Goal: Transaction & Acquisition: Purchase product/service

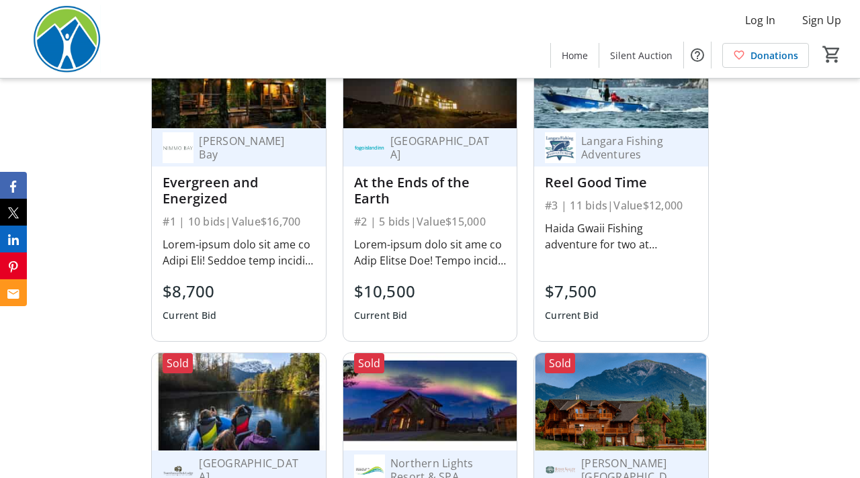
scroll to position [1357, 0]
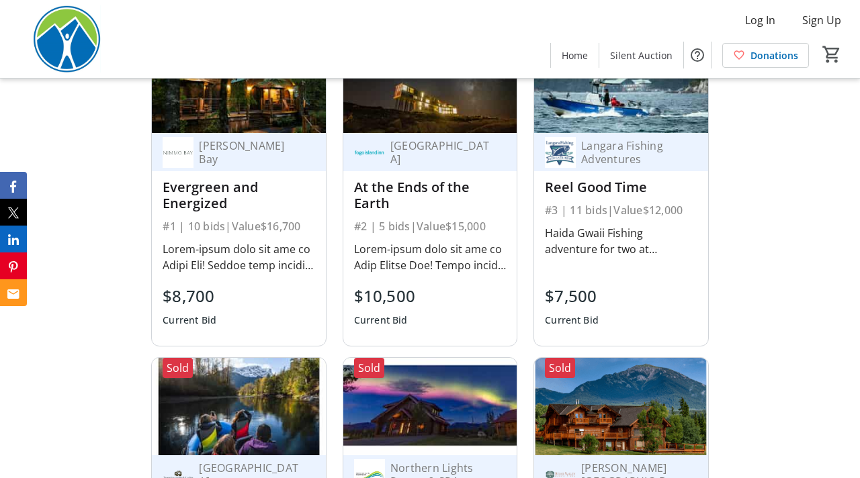
click at [636, 259] on div "Langara Fishing Adventures Reel Good Time #3 | 11 bids | Value $12,000 $7,500 C…" at bounding box center [620, 239] width 173 height 213
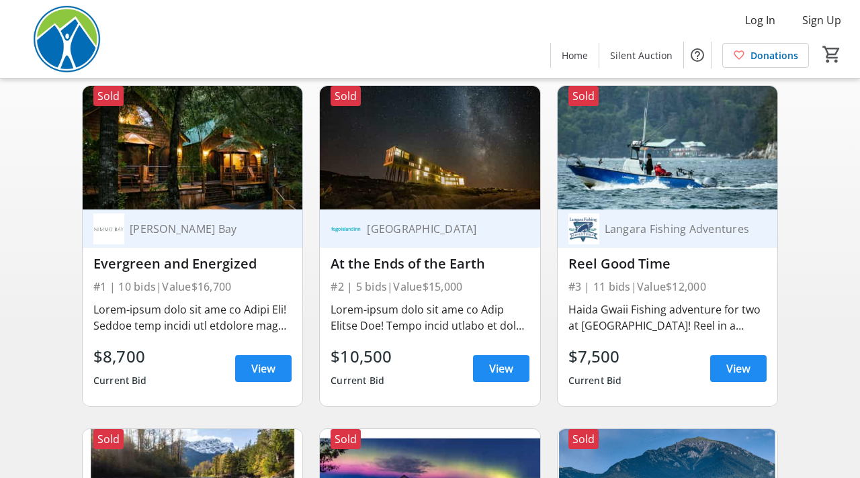
scroll to position [106, 0]
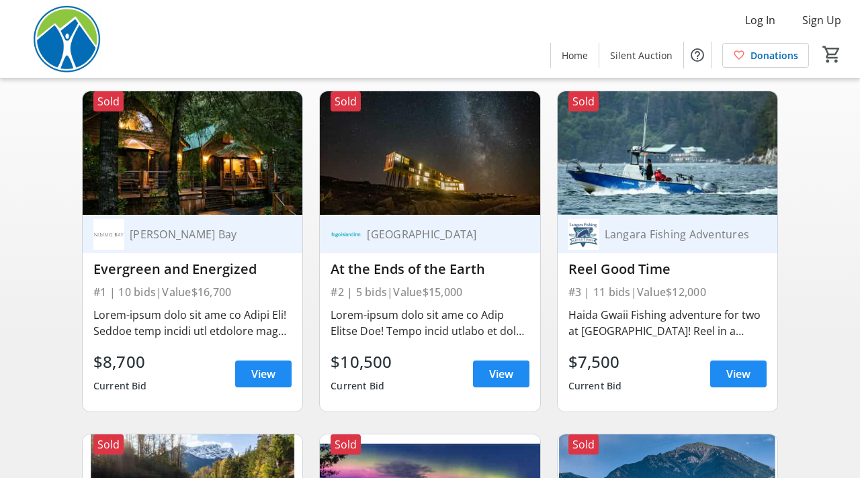
click at [433, 346] on div "[GEOGRAPHIC_DATA] At the Ends of the Earth #2 | 5 bids | Value $15,000 $10,500 …" at bounding box center [430, 313] width 220 height 197
click at [513, 382] on span at bounding box center [501, 374] width 56 height 32
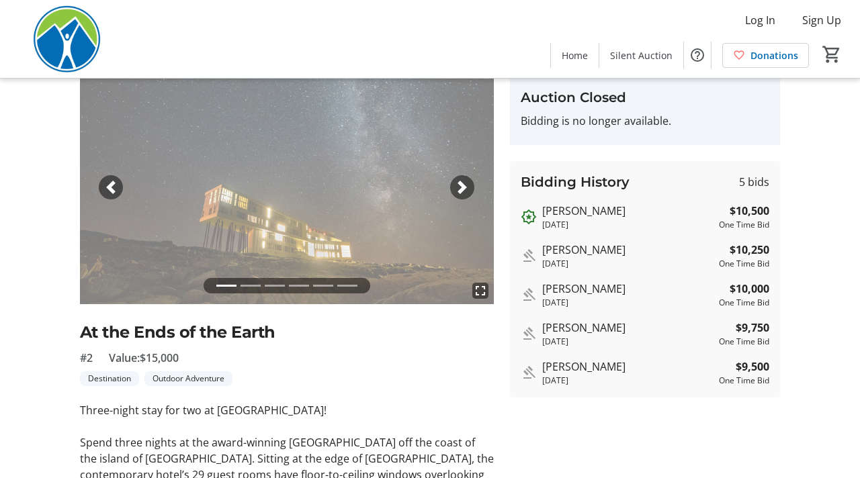
scroll to position [70, 0]
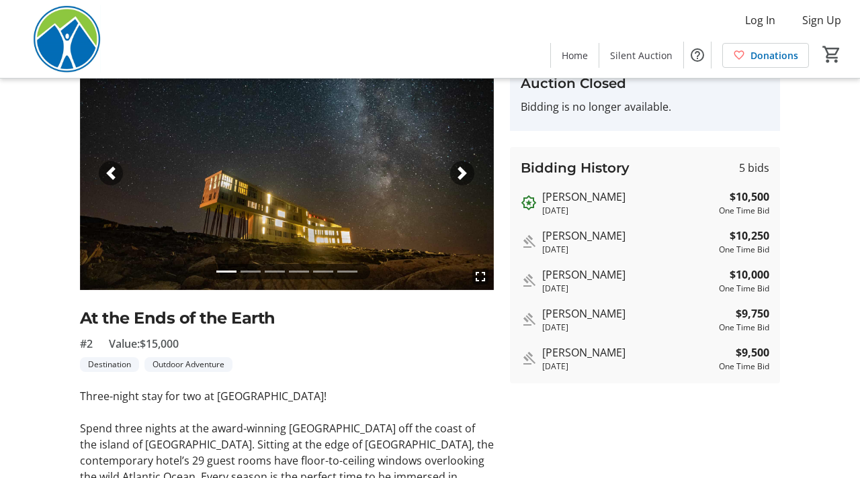
click at [455, 176] on div "Next" at bounding box center [462, 173] width 24 height 24
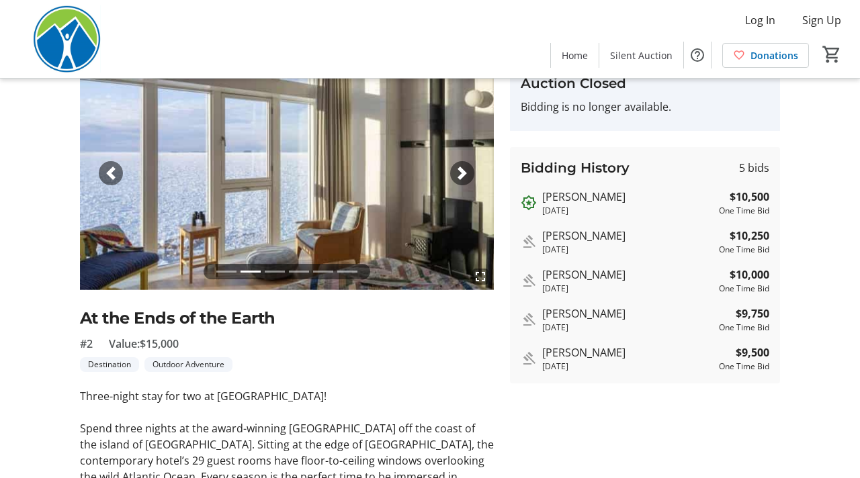
click at [455, 176] on div "Next" at bounding box center [462, 173] width 24 height 24
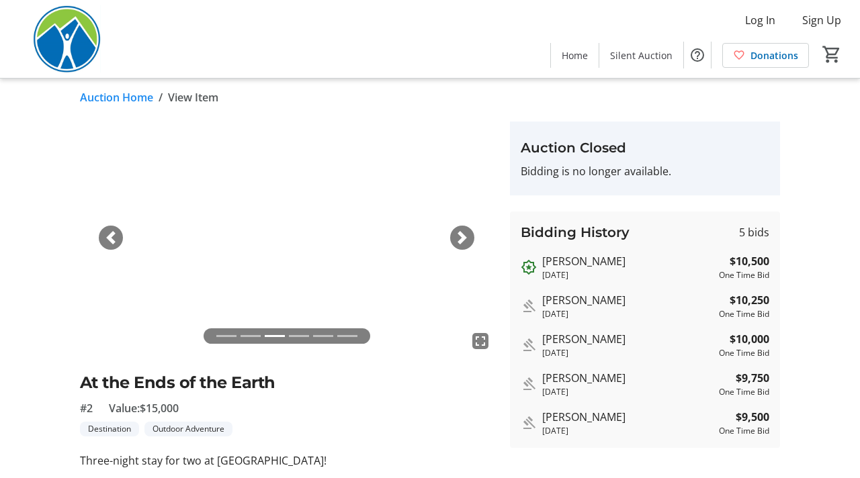
scroll to position [2, 0]
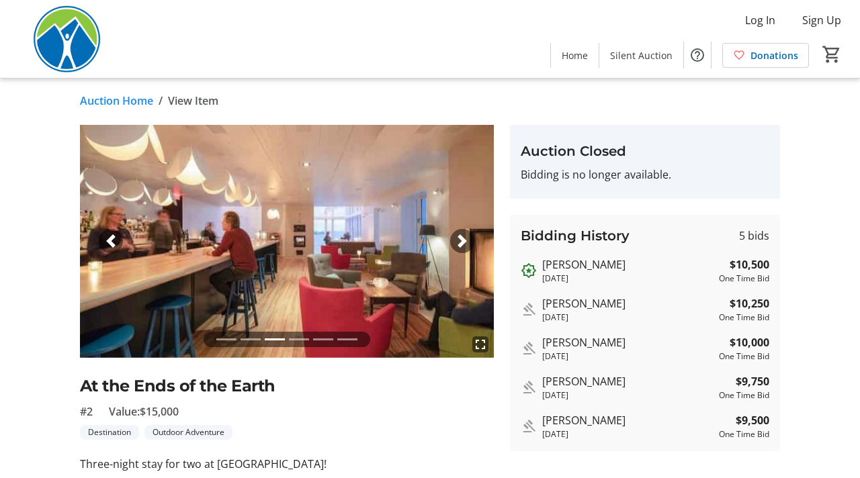
click at [460, 237] on span "button" at bounding box center [462, 241] width 13 height 13
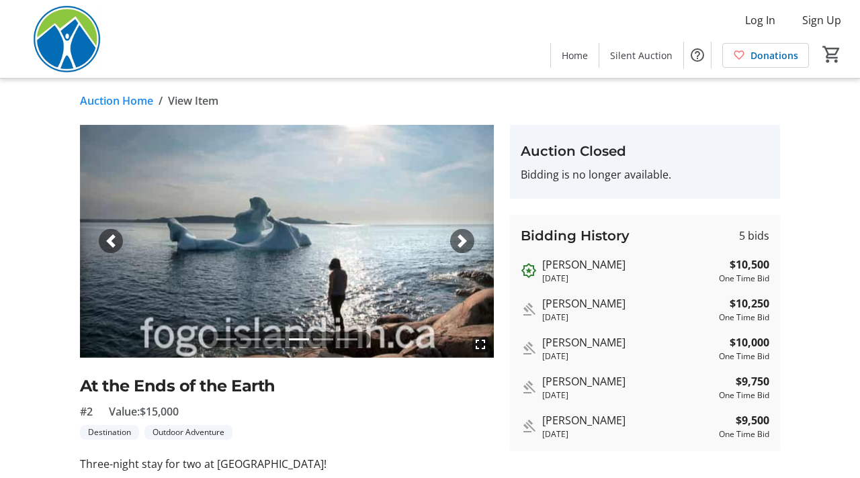
click at [460, 237] on span "button" at bounding box center [462, 241] width 13 height 13
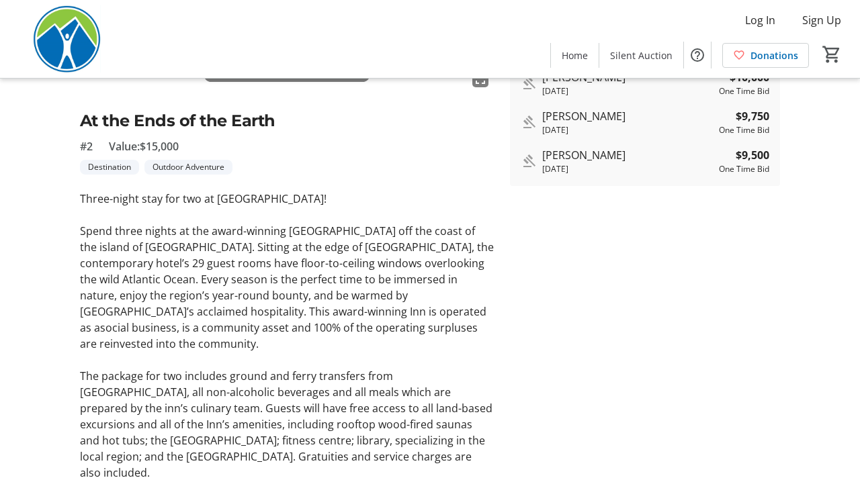
scroll to position [263, 0]
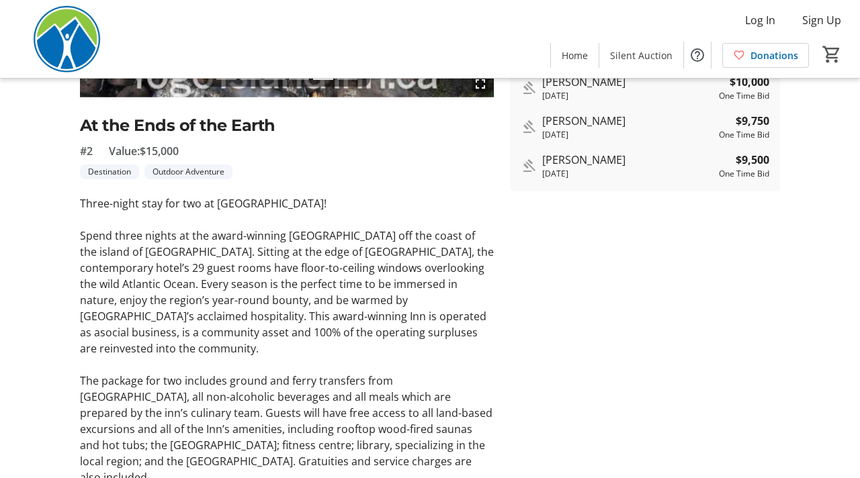
drag, startPoint x: 146, startPoint y: 151, endPoint x: 189, endPoint y: 150, distance: 43.0
click at [189, 150] on div "#2 Value: $15,000" at bounding box center [287, 151] width 414 height 16
click at [210, 150] on div "#2 Value: $15,000" at bounding box center [287, 151] width 414 height 16
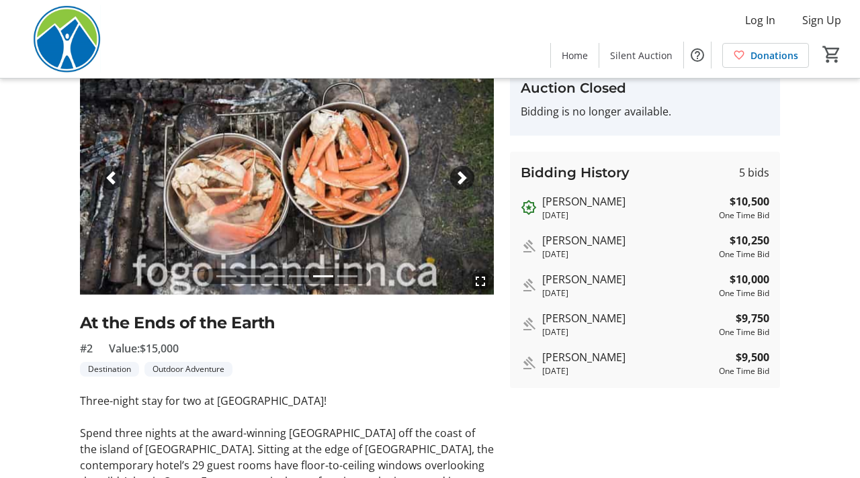
scroll to position [0, 0]
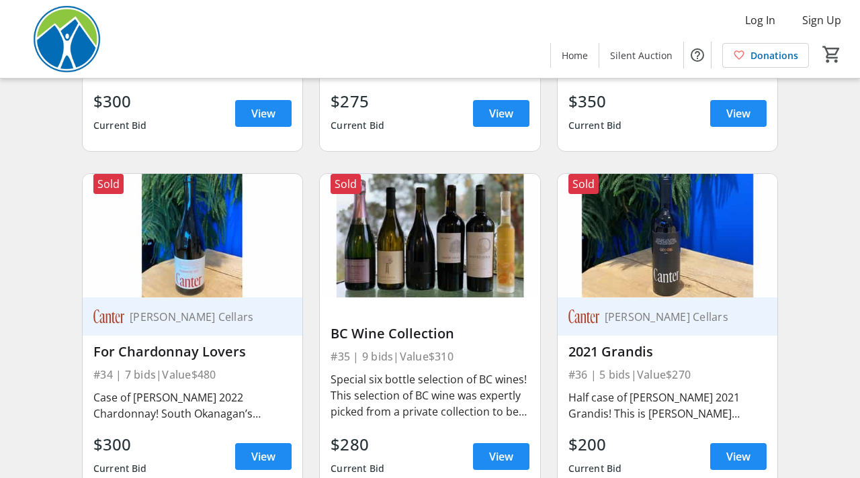
scroll to position [3890, 0]
